Goal: Task Accomplishment & Management: Use online tool/utility

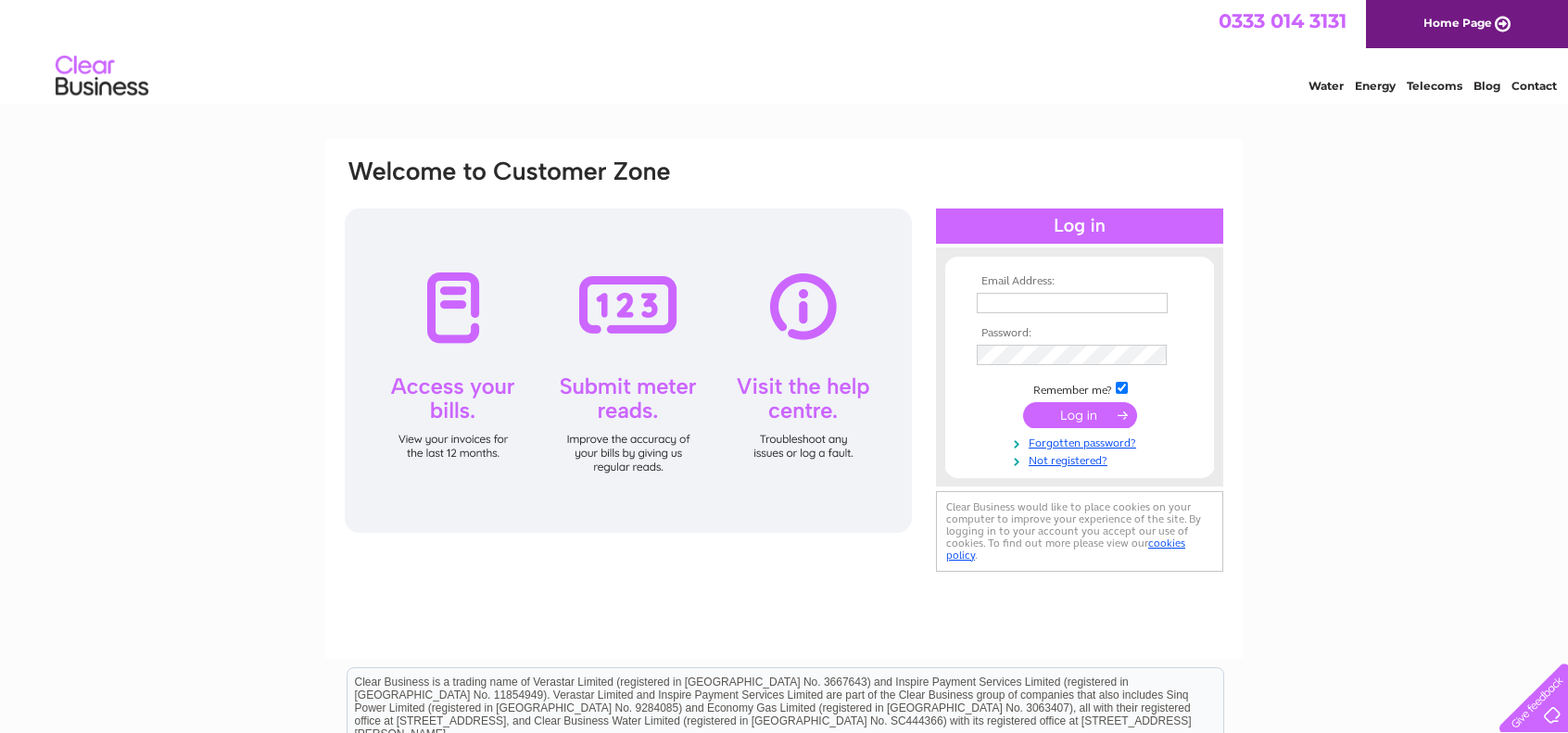
click at [1043, 301] on input "text" at bounding box center [1071, 302] width 191 height 21
type input "secretary@falkirktrystgolfclub.com"
click at [1109, 410] on input "submit" at bounding box center [1079, 418] width 114 height 26
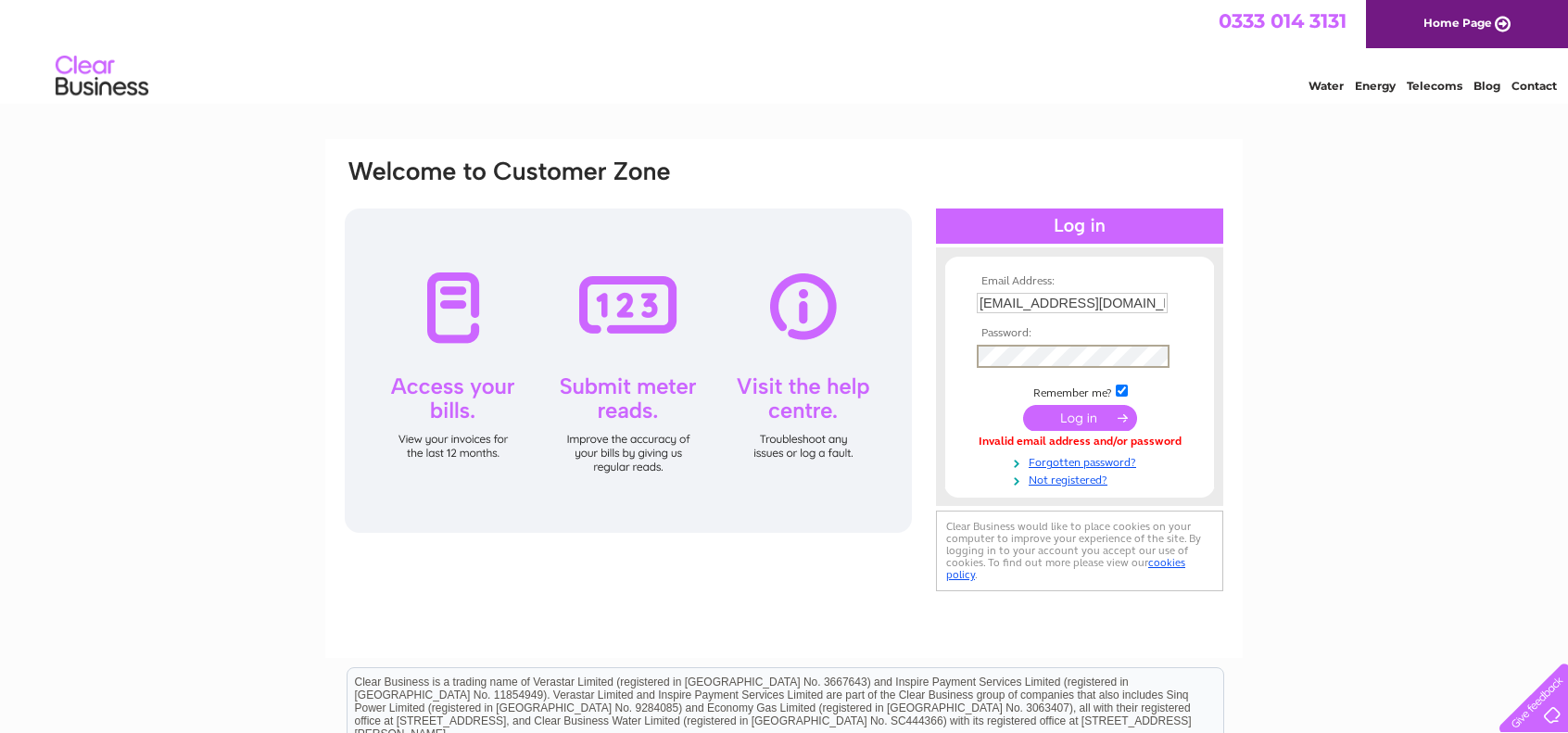
click at [1091, 416] on input "submit" at bounding box center [1079, 418] width 114 height 26
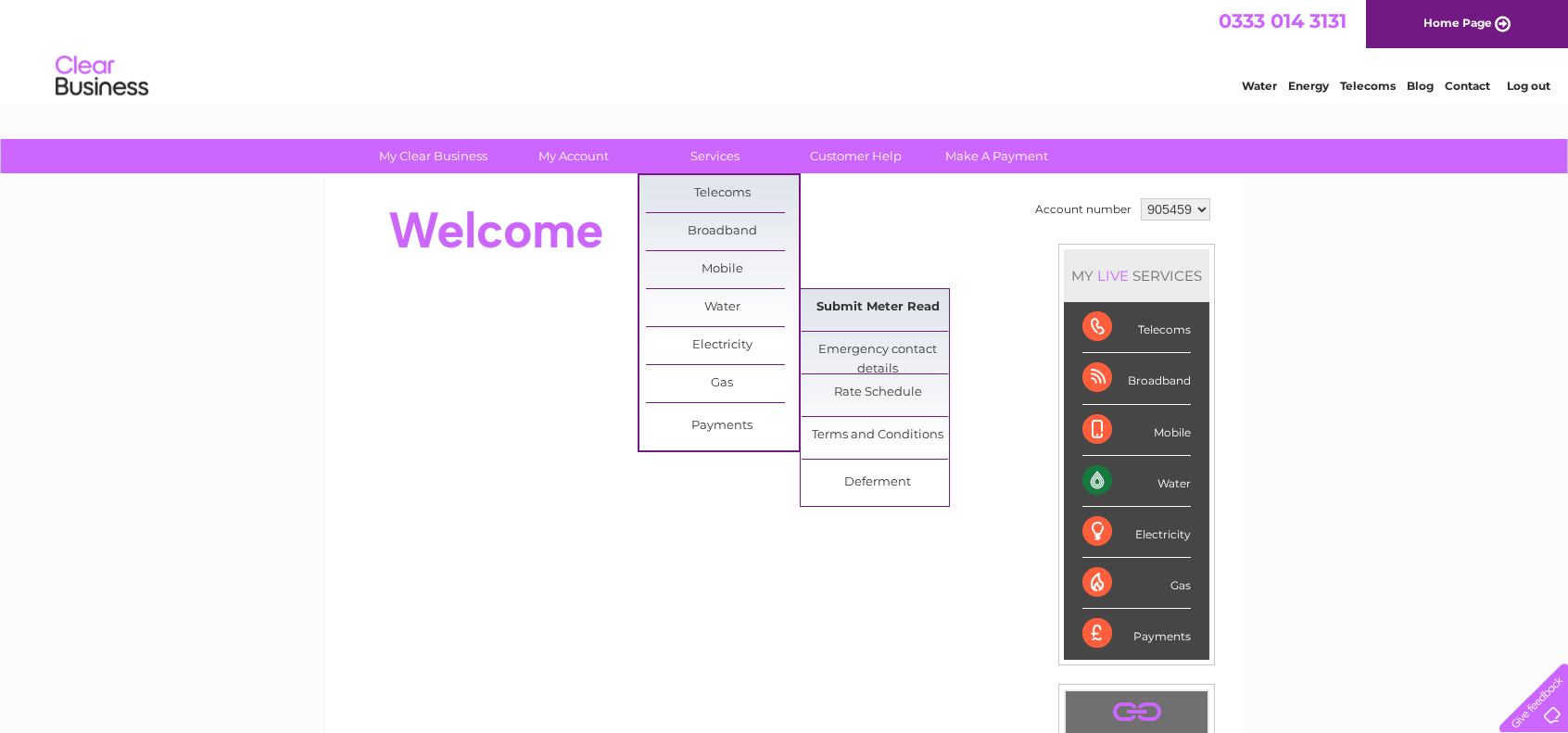
click at [904, 316] on link "Submit Meter Read" at bounding box center [877, 308] width 153 height 38
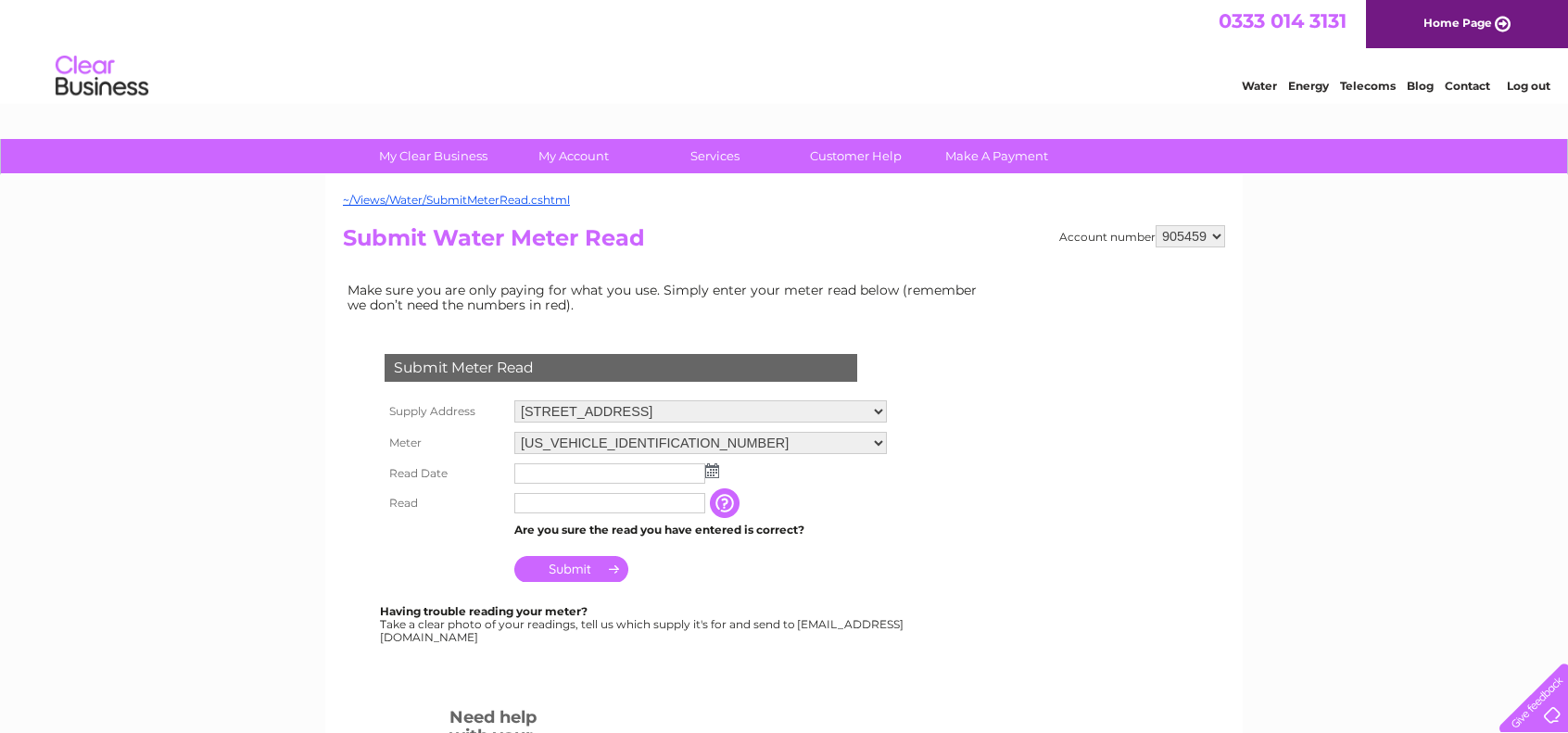
click at [711, 469] on img at bounding box center [712, 470] width 14 height 15
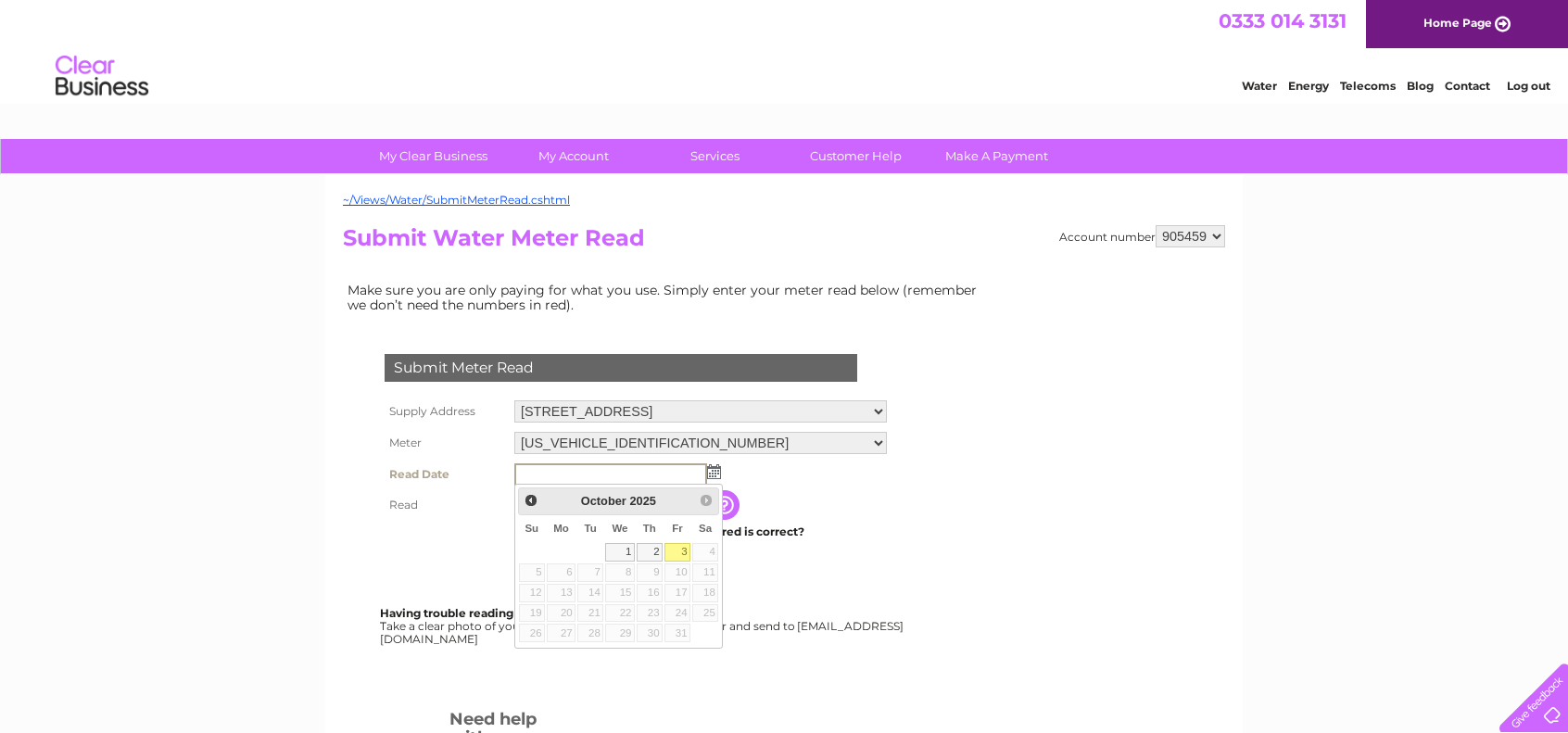
click at [683, 551] on link "3" at bounding box center [677, 552] width 26 height 19
type input "2025/10/03"
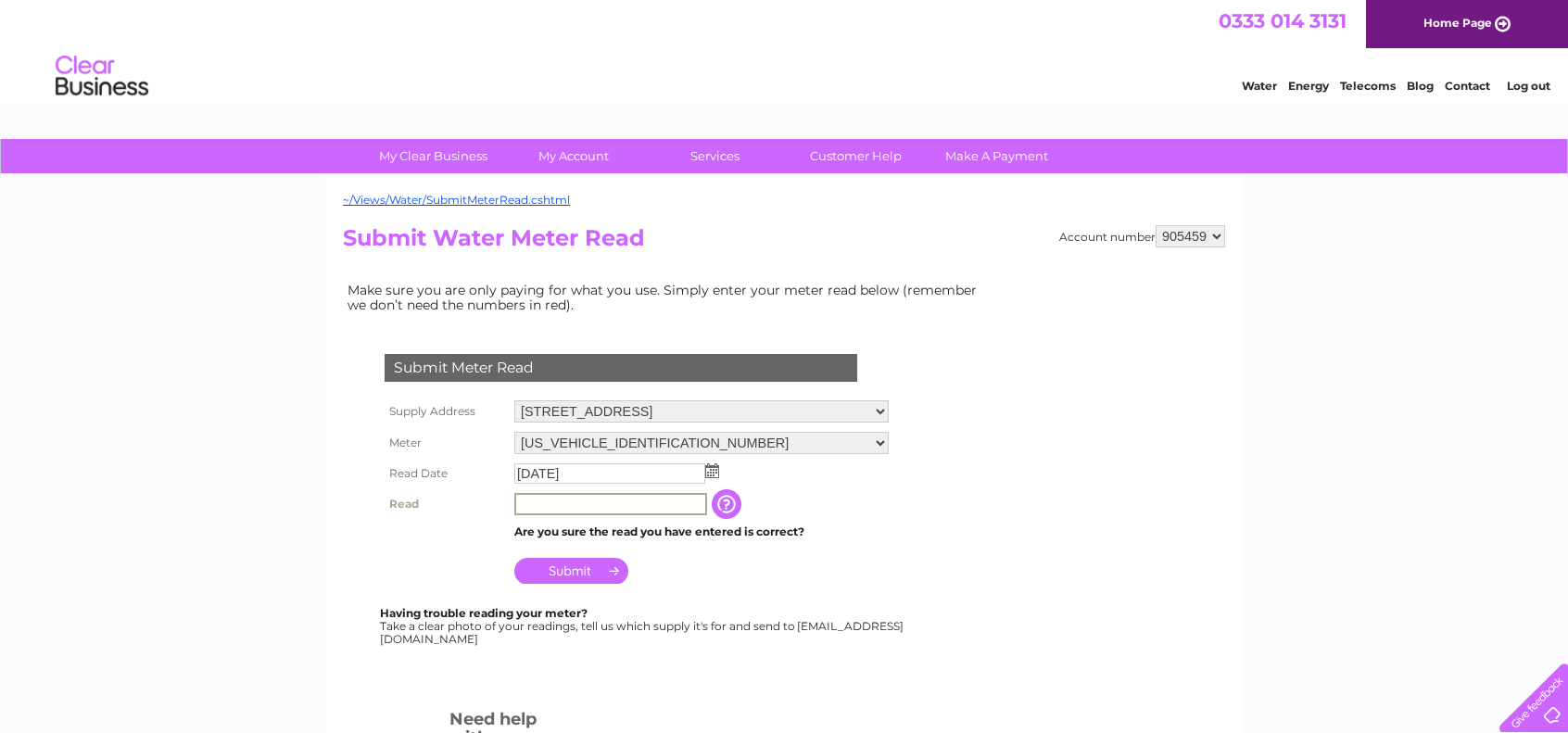
click at [590, 503] on input "text" at bounding box center [610, 504] width 193 height 23
type input "32254"
click at [576, 560] on input "Submit" at bounding box center [570, 571] width 114 height 26
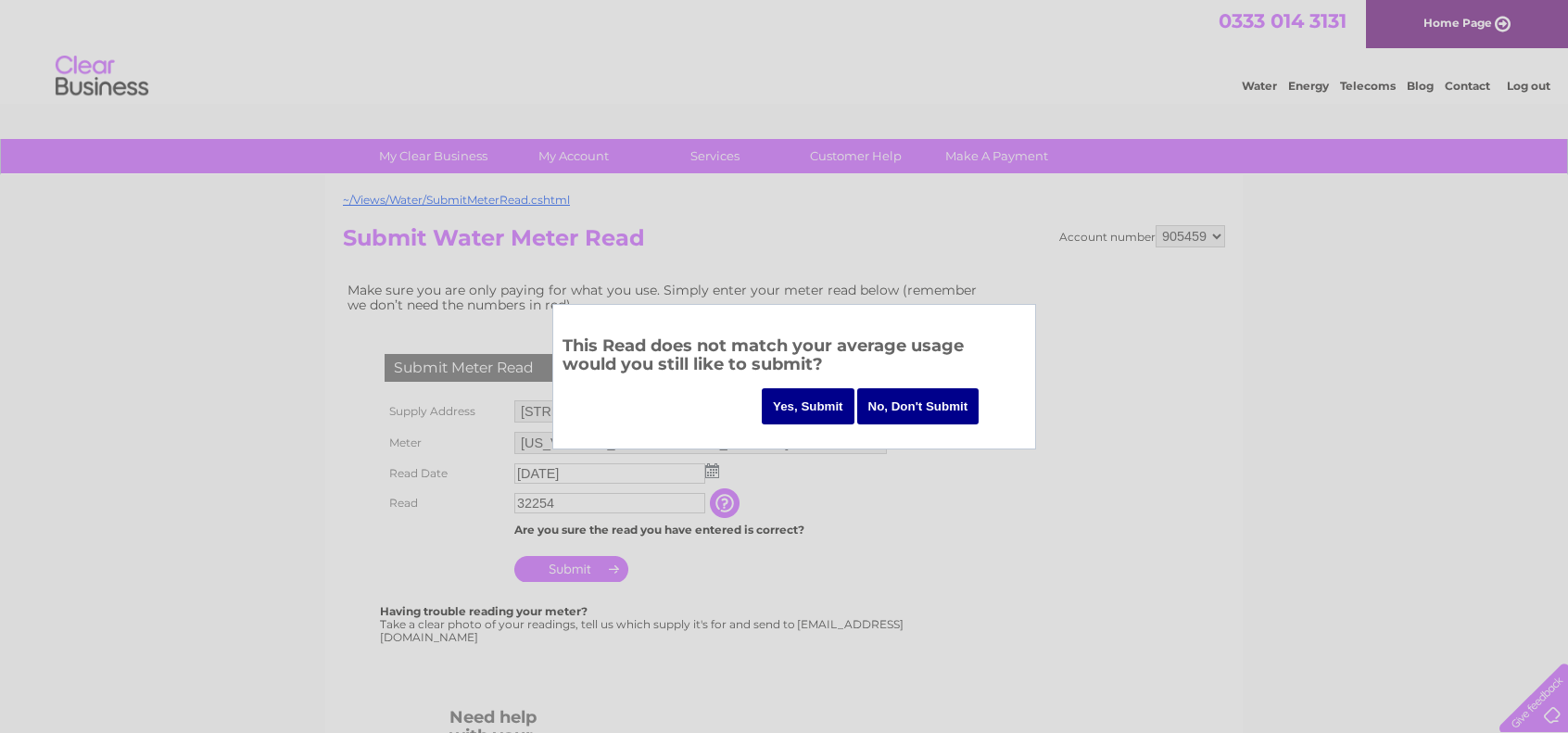
click at [812, 410] on input "Yes, Submit" at bounding box center [808, 406] width 93 height 37
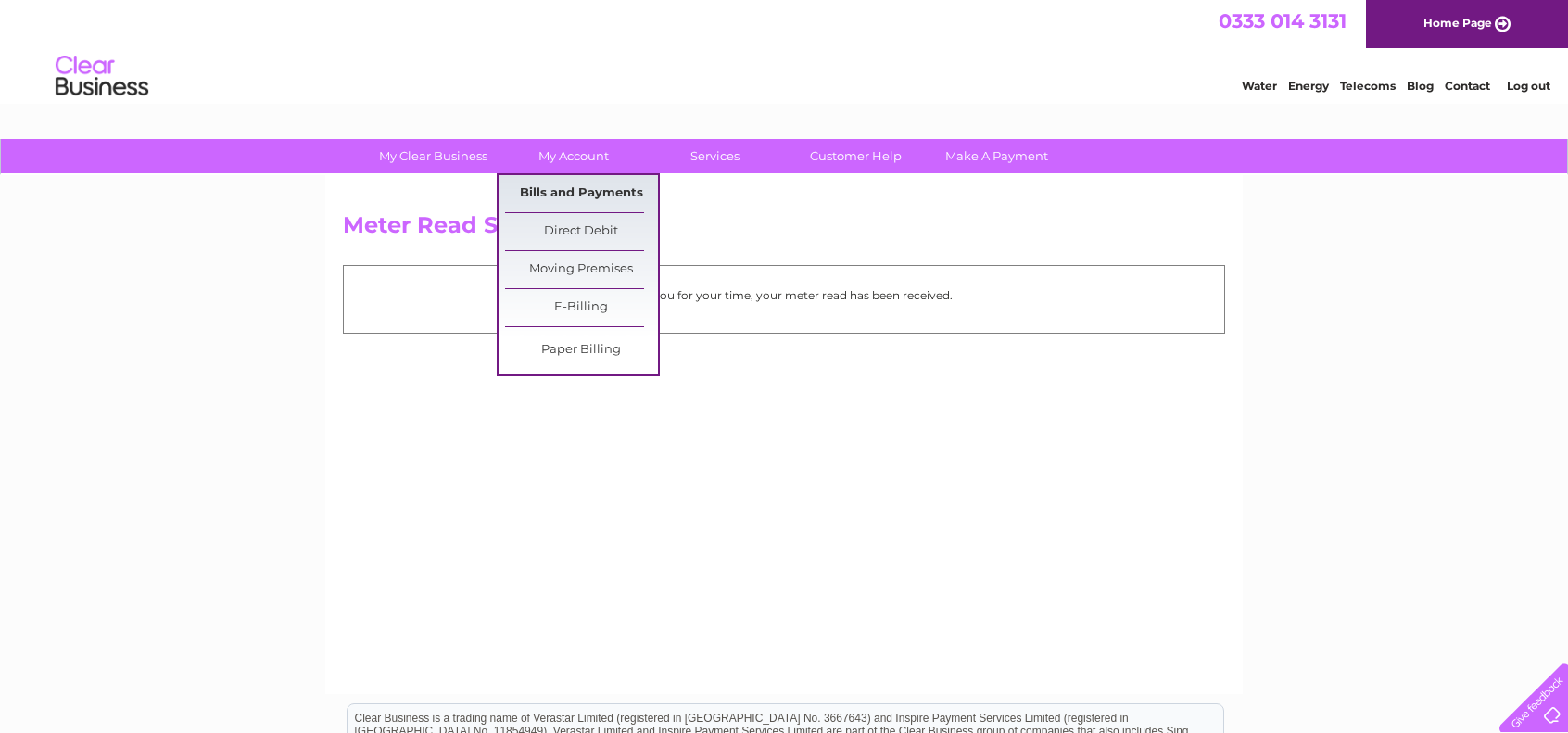
click at [569, 186] on link "Bills and Payments" at bounding box center [581, 194] width 153 height 38
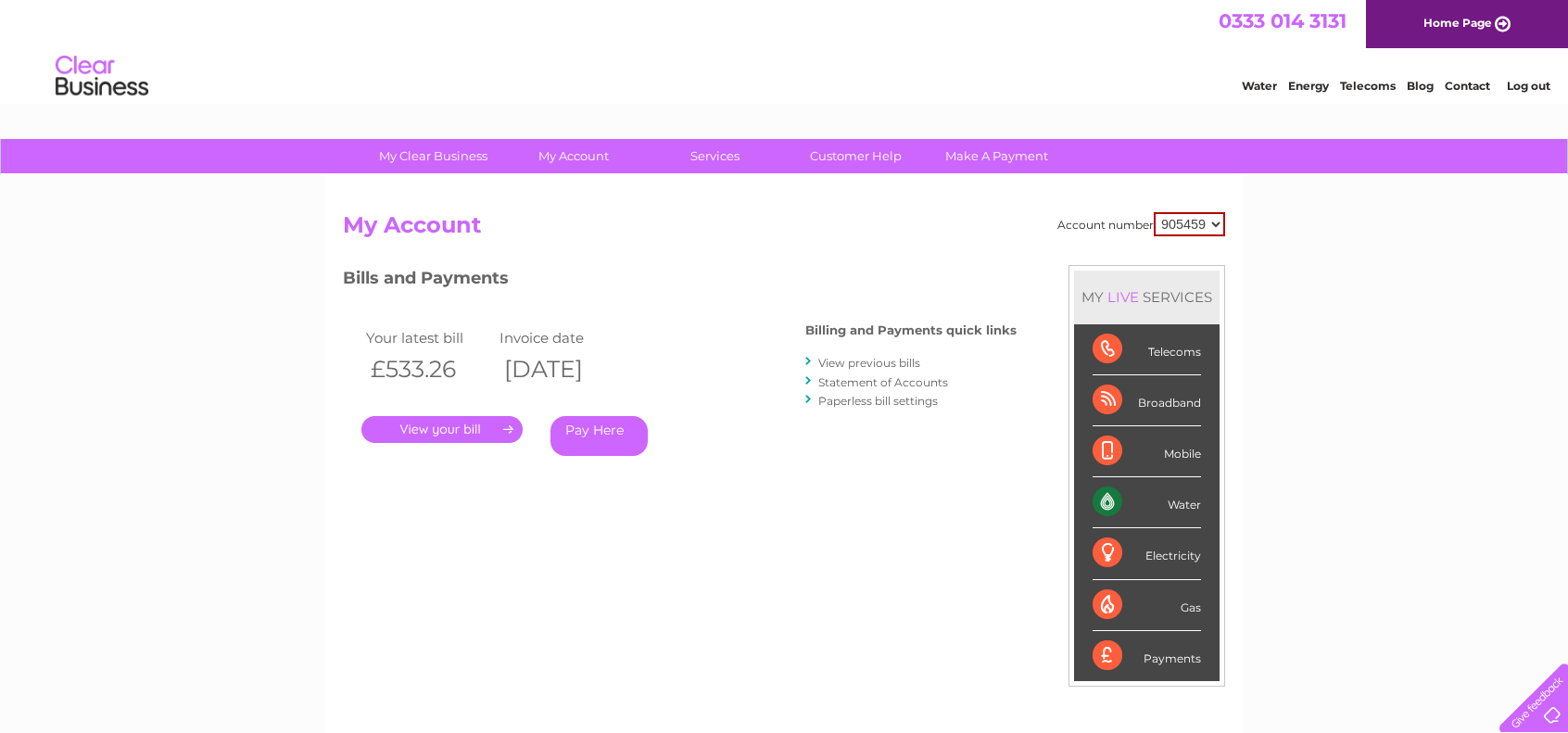
click at [487, 428] on link "." at bounding box center [442, 429] width 161 height 27
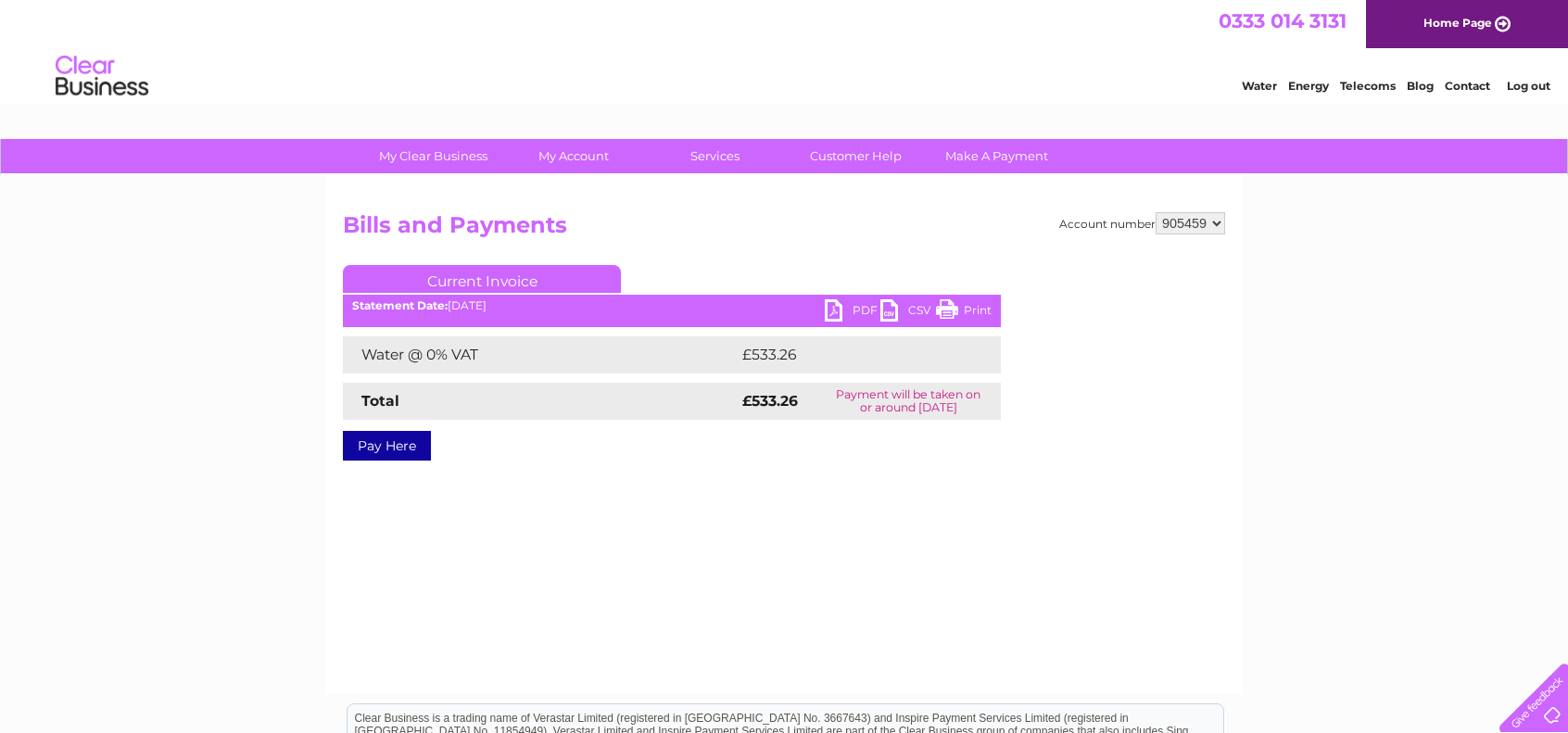
click at [843, 305] on link "PDF" at bounding box center [853, 312] width 55 height 27
